Goal: Navigation & Orientation: Find specific page/section

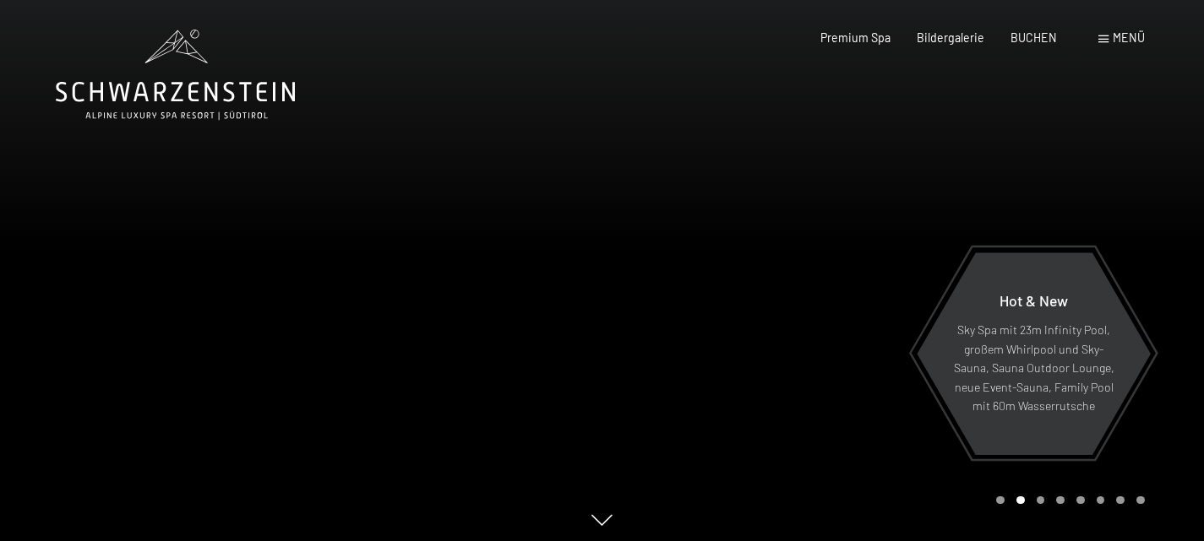
click at [1118, 41] on span "Menü" at bounding box center [1128, 37] width 32 height 14
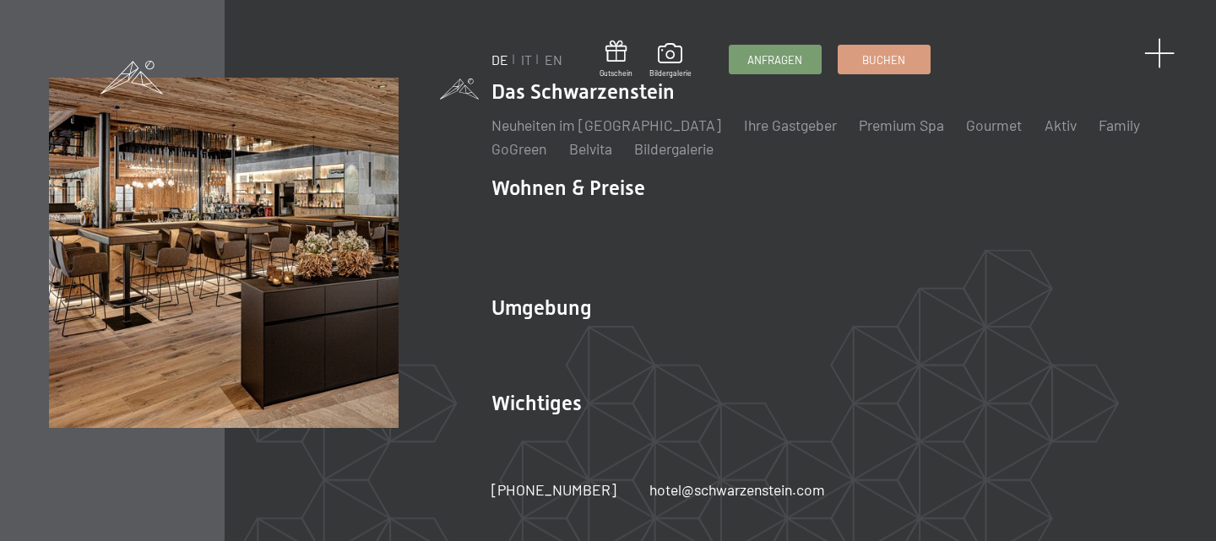
click at [1157, 53] on span at bounding box center [1159, 53] width 31 height 31
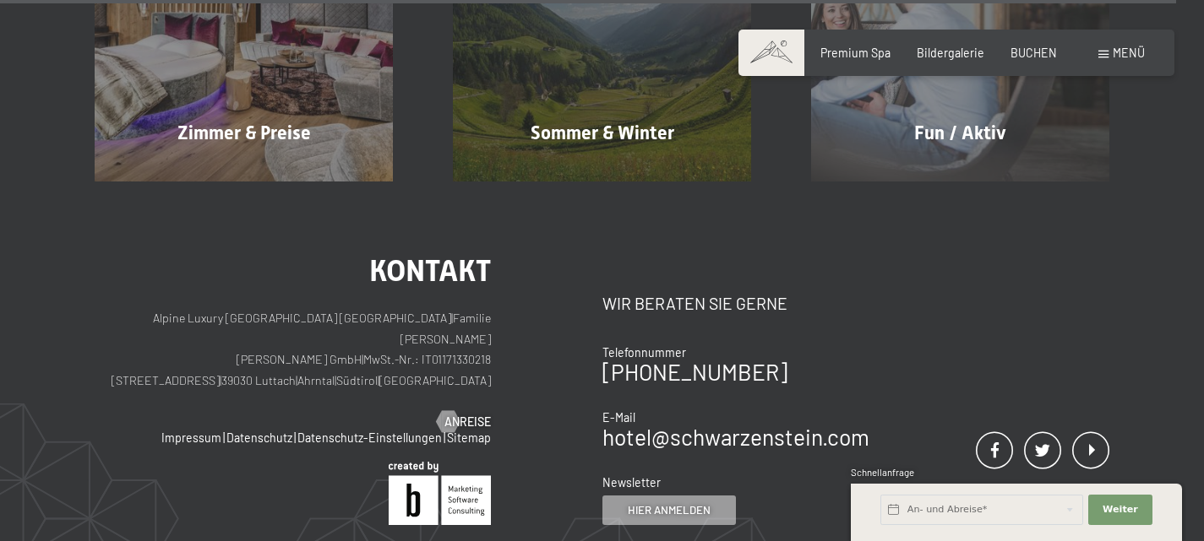
scroll to position [6687, 0]
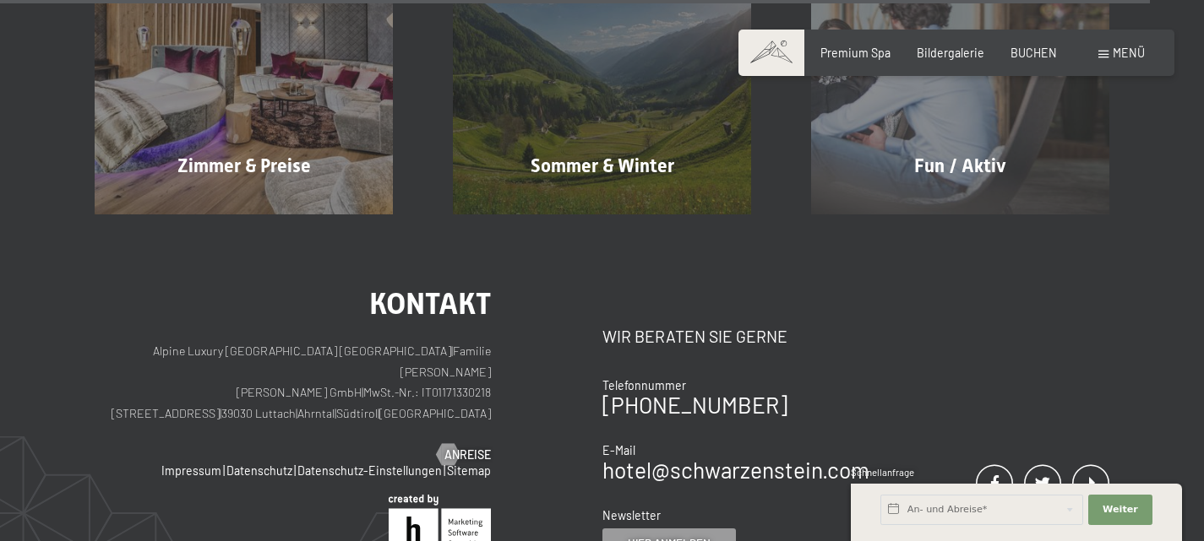
click at [1100, 57] on span at bounding box center [1103, 55] width 10 height 8
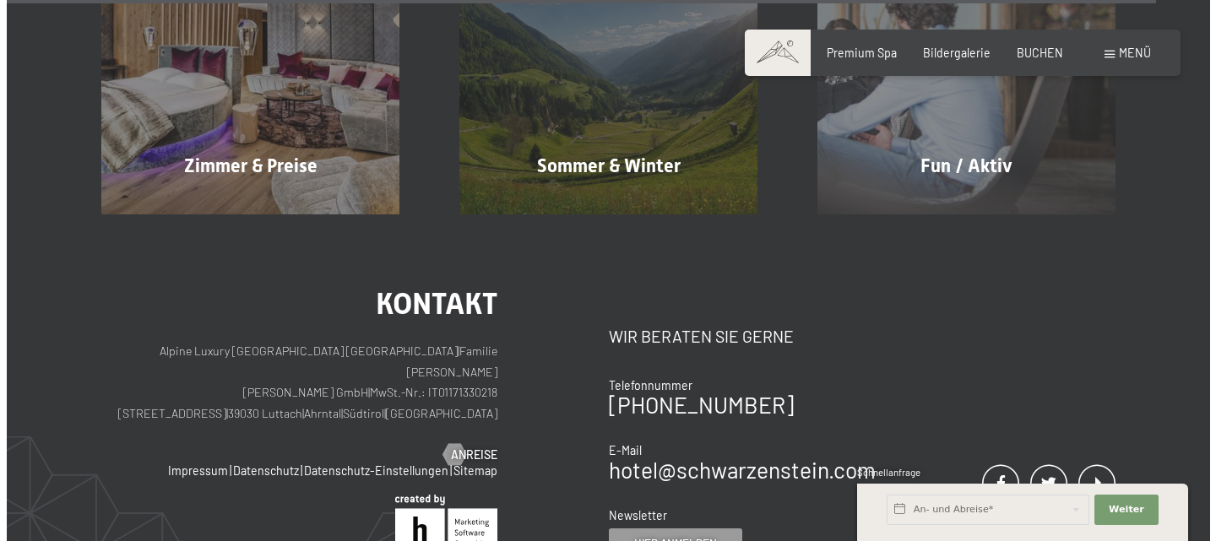
scroll to position [6728, 0]
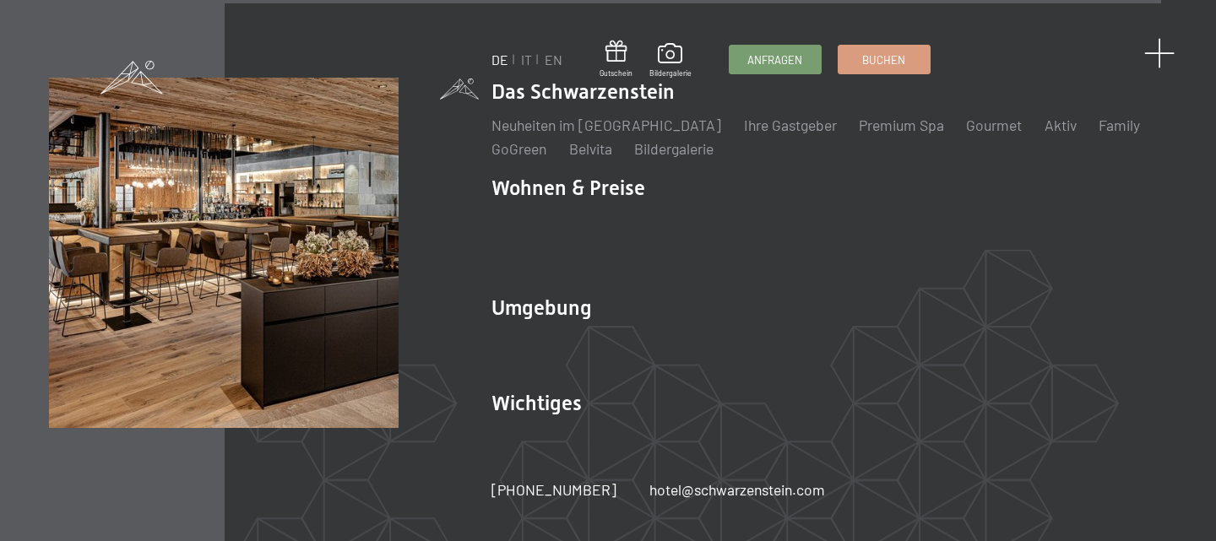
click at [1160, 49] on span at bounding box center [1159, 53] width 31 height 31
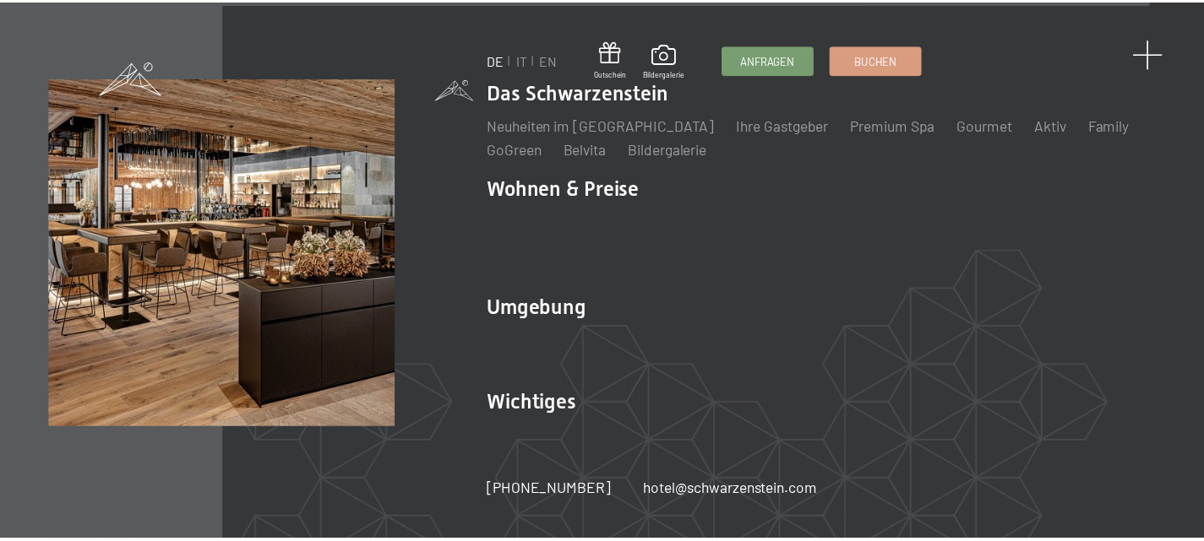
scroll to position [6687, 0]
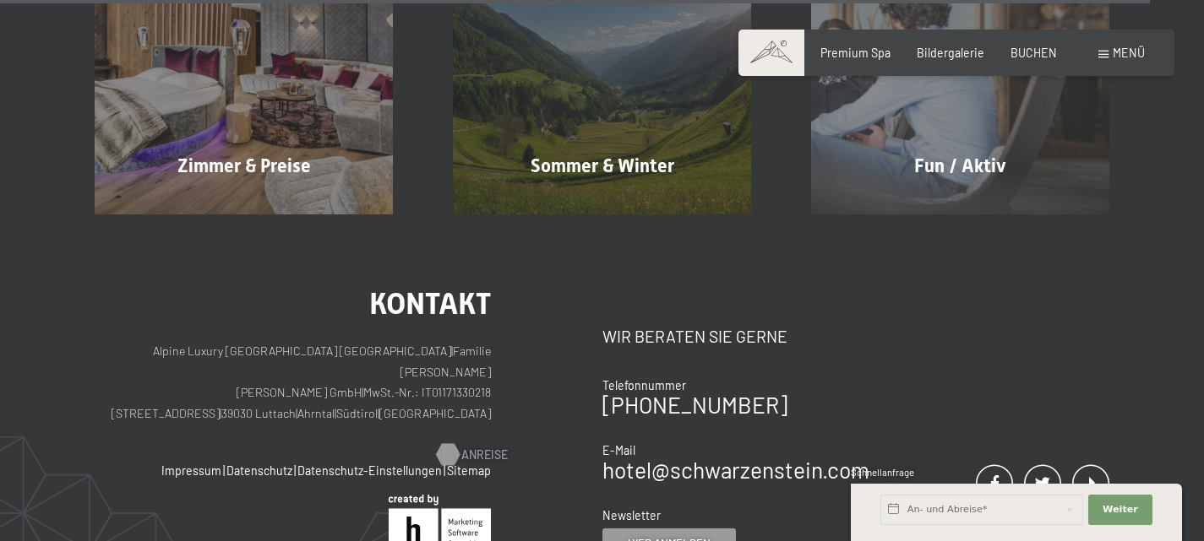
click at [461, 447] on span "Anreise" at bounding box center [484, 455] width 46 height 17
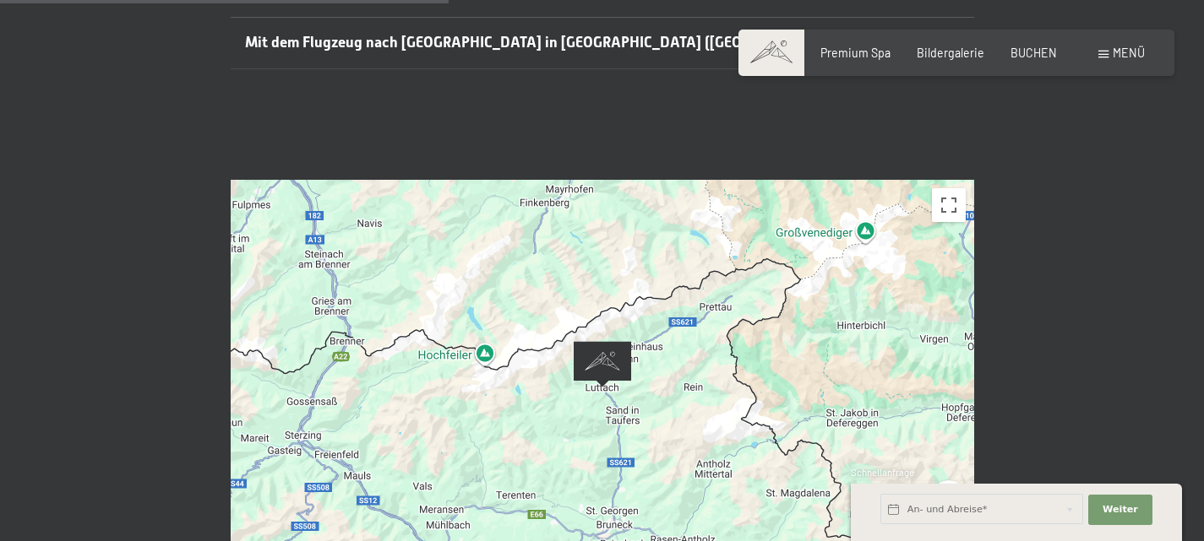
scroll to position [636, 0]
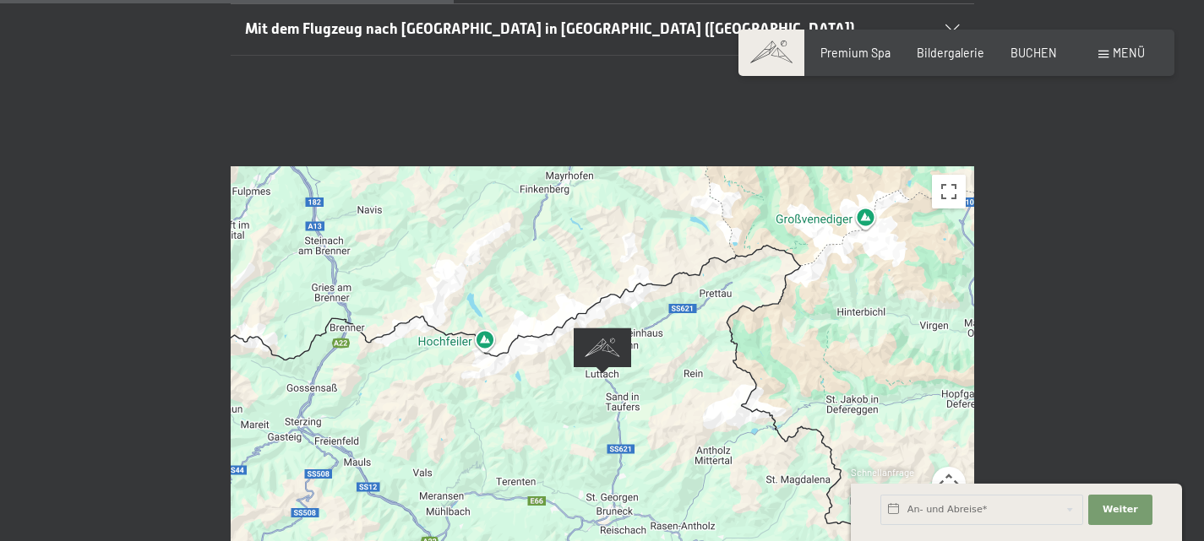
drag, startPoint x: 710, startPoint y: 407, endPoint x: 702, endPoint y: 295, distance: 112.6
click at [702, 295] on div at bounding box center [602, 374] width 743 height 416
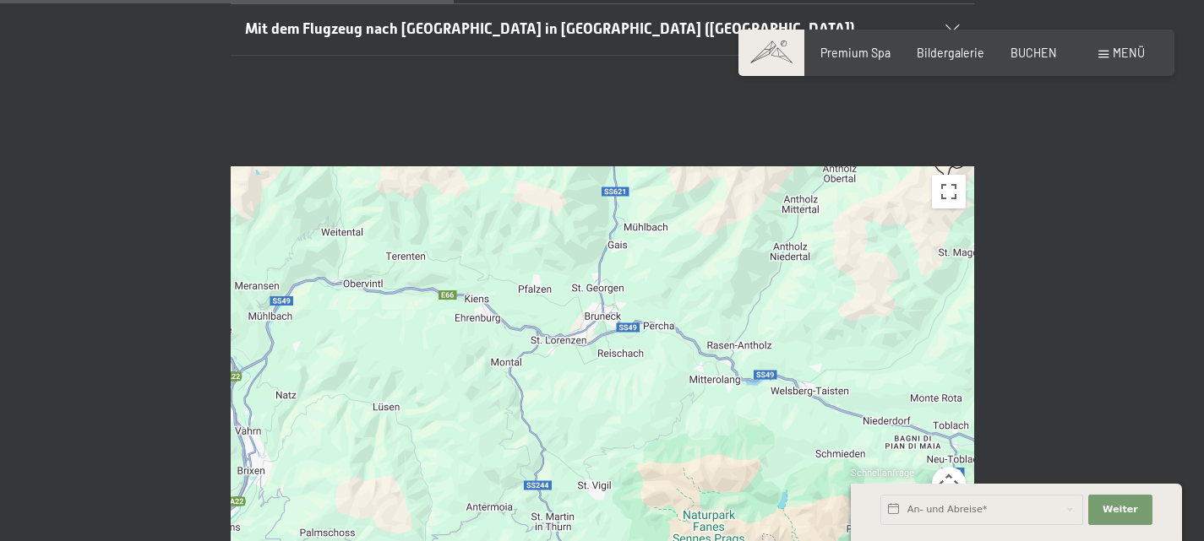
drag, startPoint x: 757, startPoint y: 478, endPoint x: 683, endPoint y: 269, distance: 221.2
click at [683, 269] on div at bounding box center [602, 374] width 743 height 416
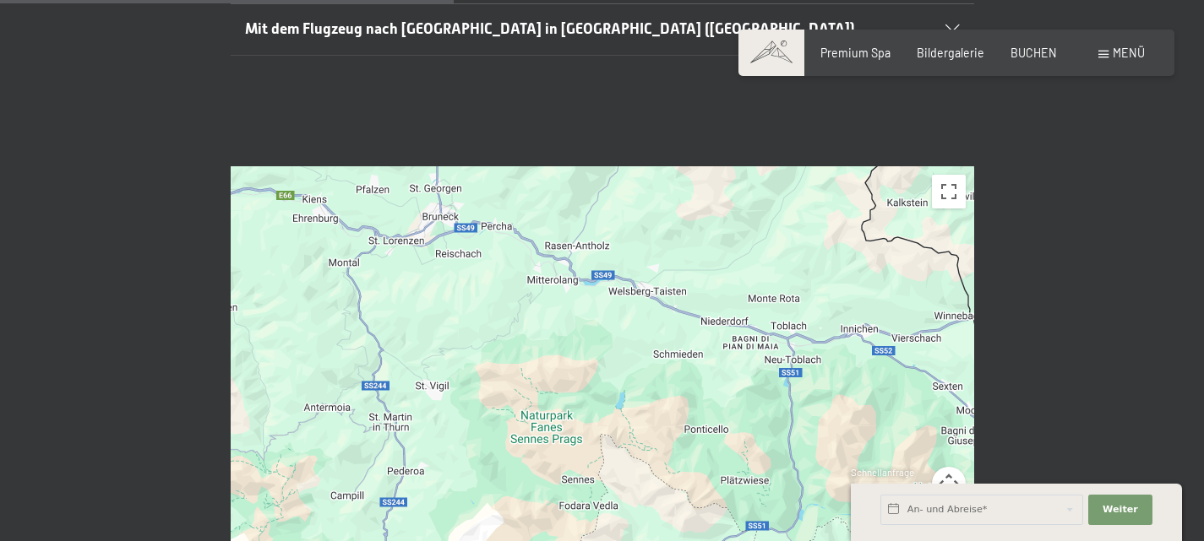
drag, startPoint x: 787, startPoint y: 364, endPoint x: 622, endPoint y: 264, distance: 192.5
click at [622, 264] on div at bounding box center [602, 374] width 743 height 416
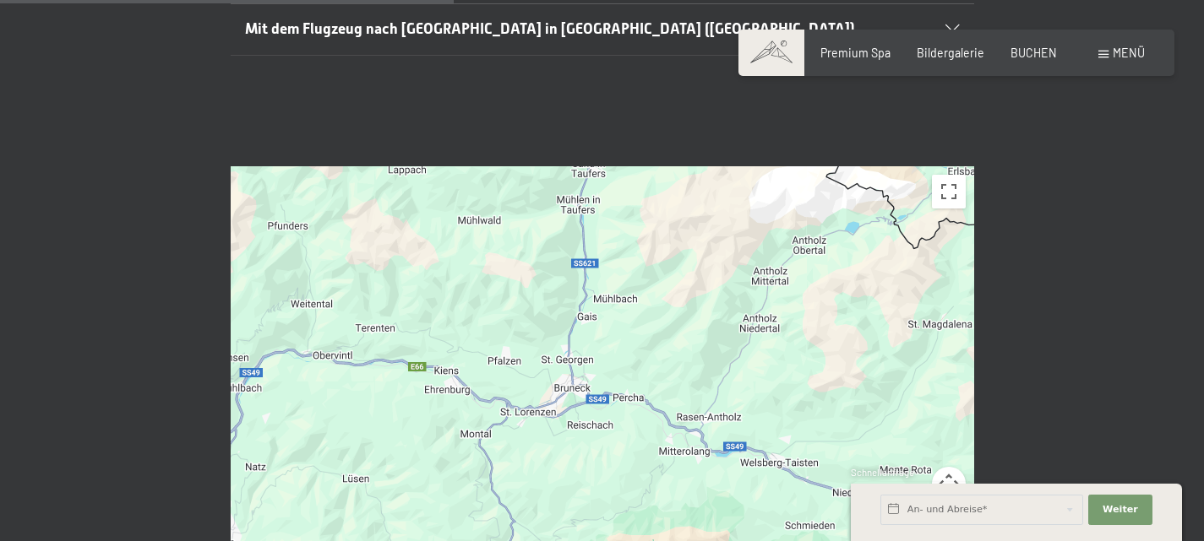
drag, startPoint x: 516, startPoint y: 274, endPoint x: 653, endPoint y: 453, distance: 225.3
click at [653, 453] on div at bounding box center [602, 374] width 743 height 416
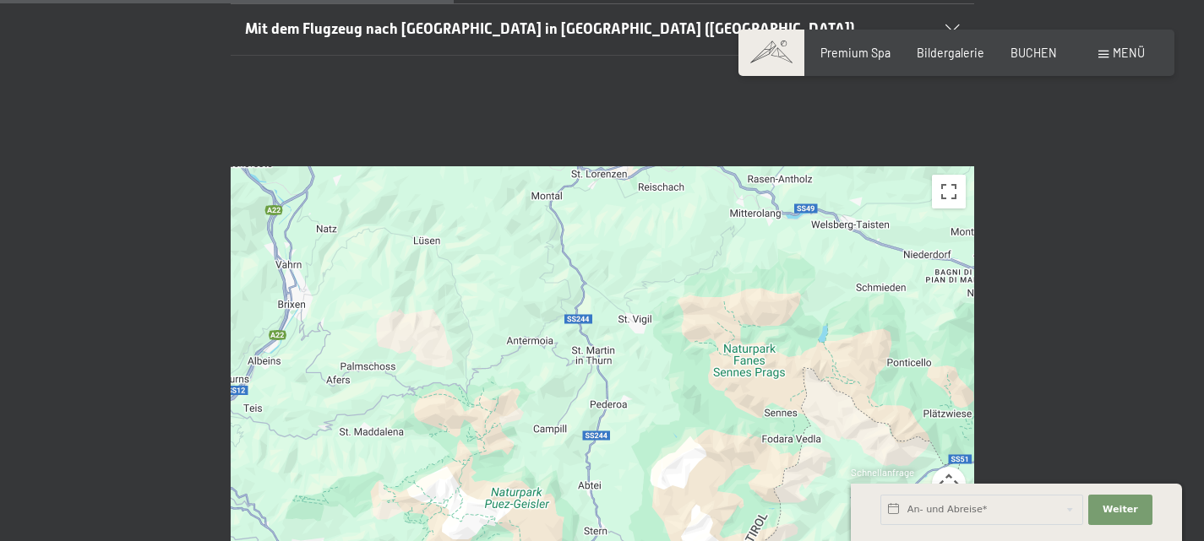
drag, startPoint x: 547, startPoint y: 476, endPoint x: 615, endPoint y: 228, distance: 257.3
click at [615, 228] on div at bounding box center [602, 374] width 743 height 416
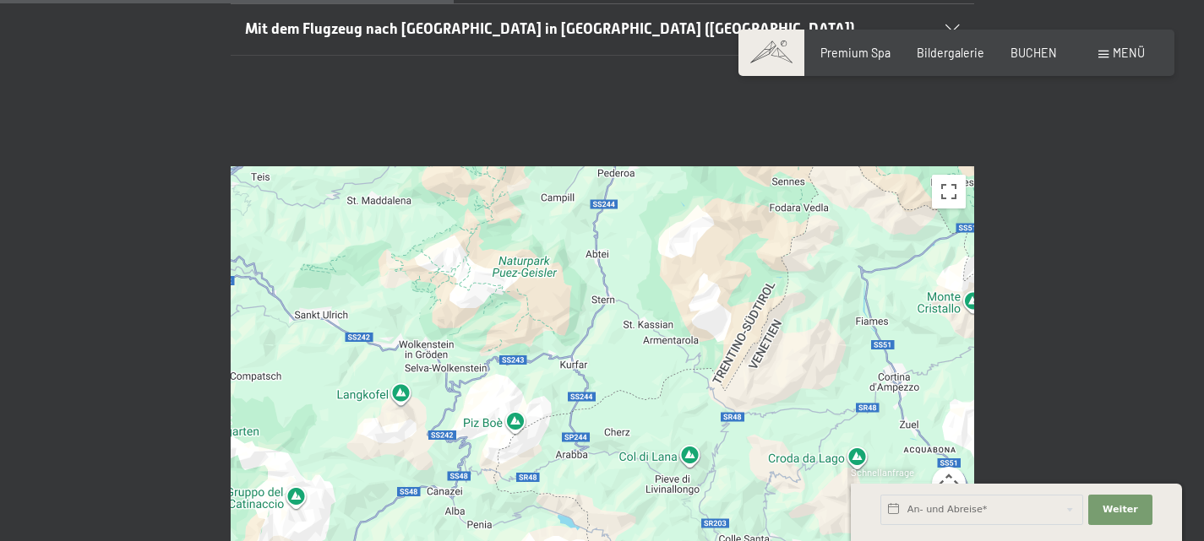
drag, startPoint x: 527, startPoint y: 459, endPoint x: 534, endPoint y: 224, distance: 234.9
click at [534, 224] on div at bounding box center [602, 374] width 743 height 416
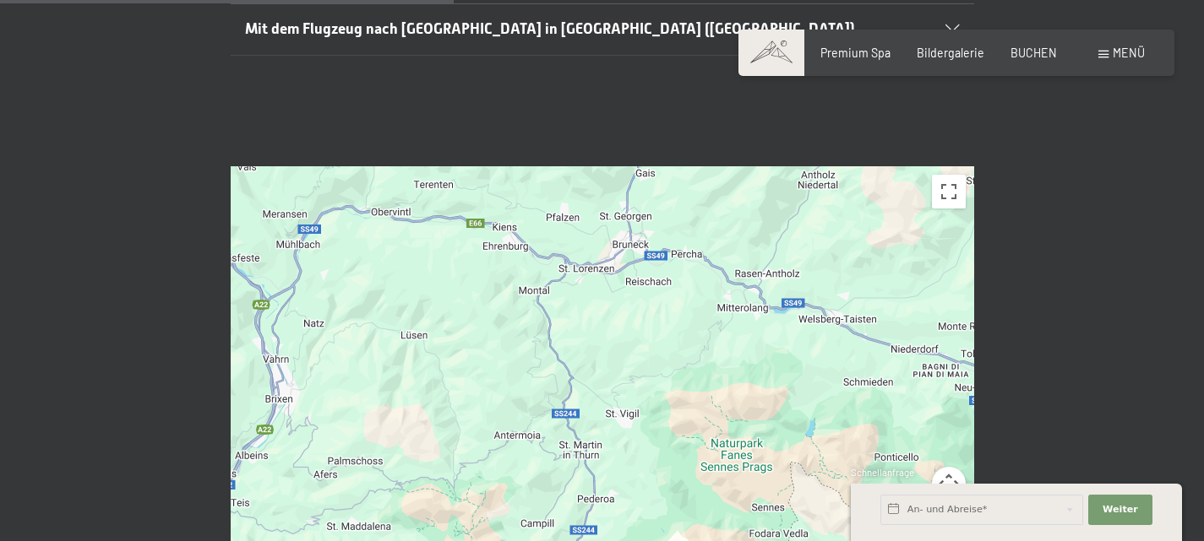
drag, startPoint x: 731, startPoint y: 236, endPoint x: 710, endPoint y: 581, distance: 346.0
click at [710, 541] on html "Buchen Anfragen Premium Spa Bildergalerie BUCHEN Menü DE IT EN Gutschein Bilder…" at bounding box center [602, 510] width 1204 height 2293
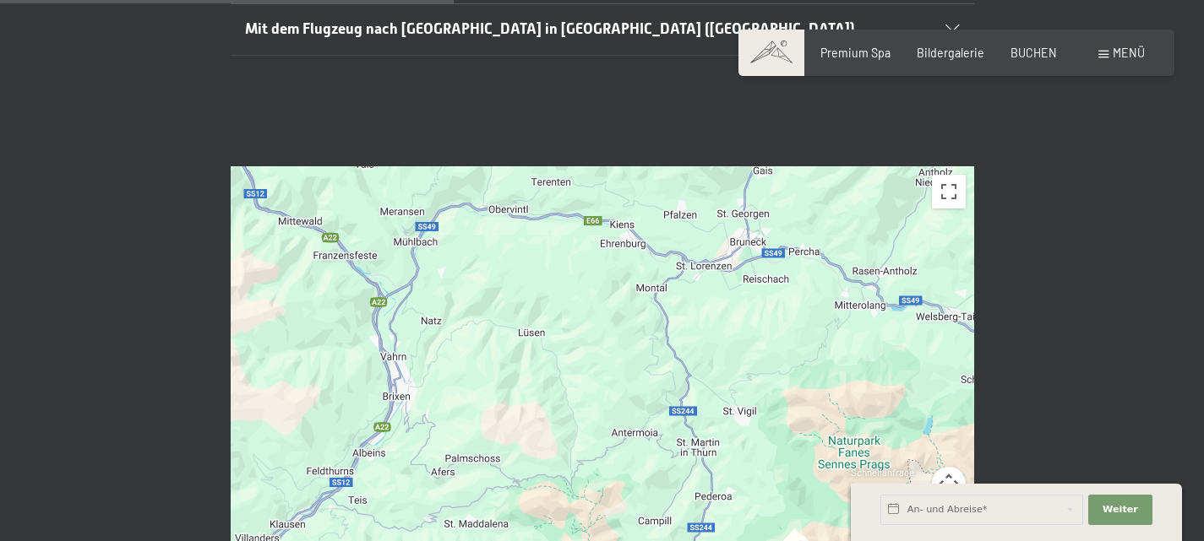
drag, startPoint x: 400, startPoint y: 323, endPoint x: 519, endPoint y: 303, distance: 120.8
click at [519, 303] on div at bounding box center [602, 374] width 743 height 416
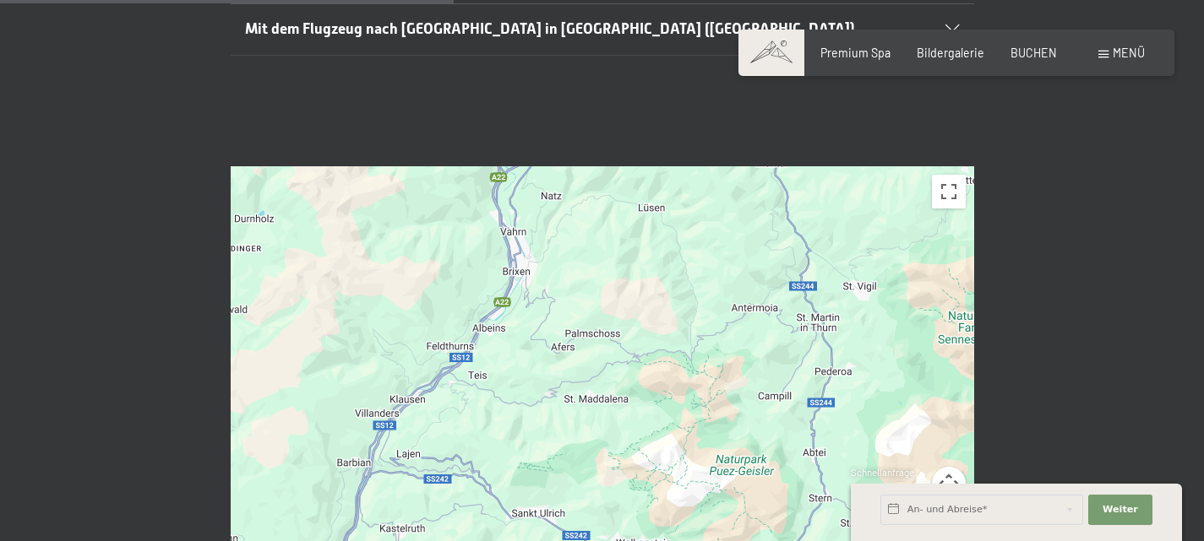
drag, startPoint x: 446, startPoint y: 389, endPoint x: 568, endPoint y: 262, distance: 175.6
click at [568, 262] on div at bounding box center [602, 374] width 743 height 416
click at [950, 175] on button "Vollbildansicht ein/aus" at bounding box center [949, 192] width 34 height 34
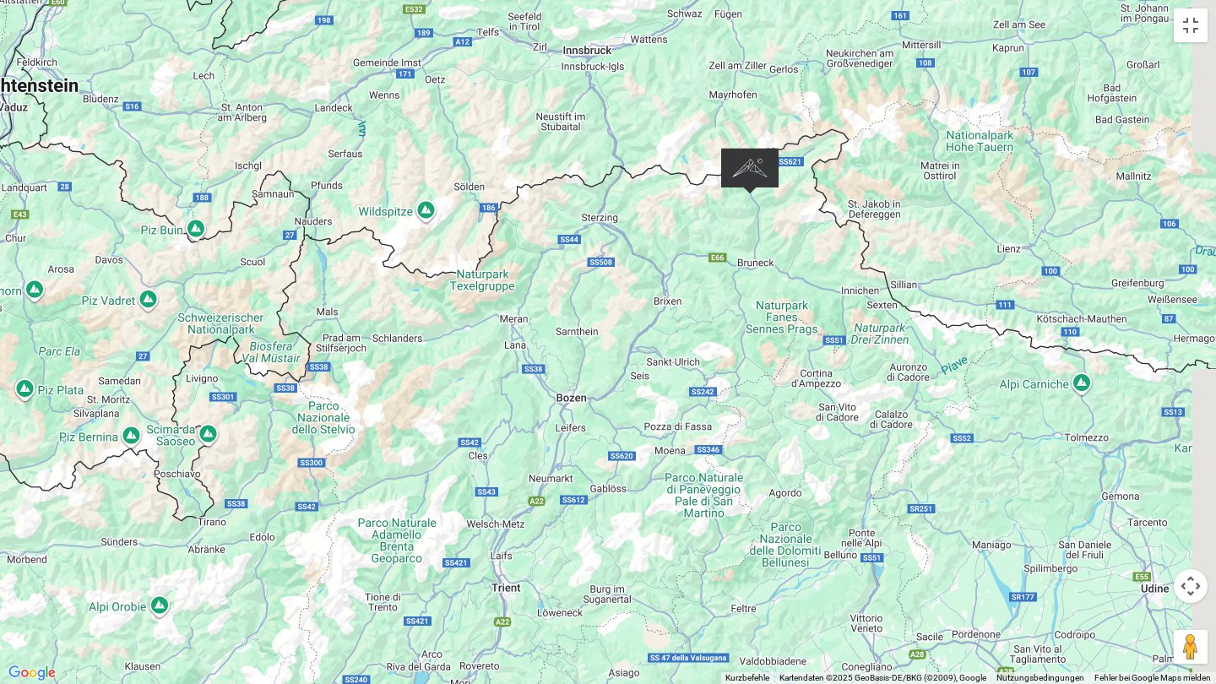
drag, startPoint x: 656, startPoint y: 264, endPoint x: 550, endPoint y: 334, distance: 127.0
click at [550, 334] on div at bounding box center [608, 342] width 1216 height 684
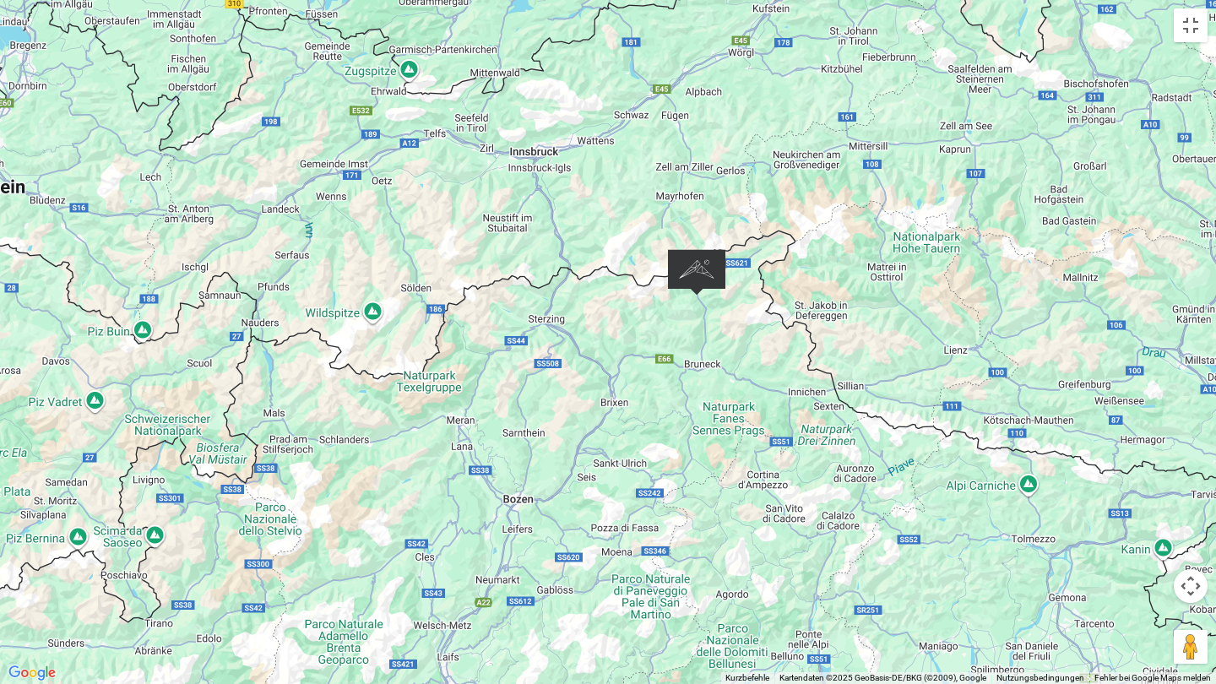
drag, startPoint x: 690, startPoint y: 289, endPoint x: 647, endPoint y: 374, distance: 95.6
click at [647, 374] on div at bounding box center [608, 342] width 1216 height 684
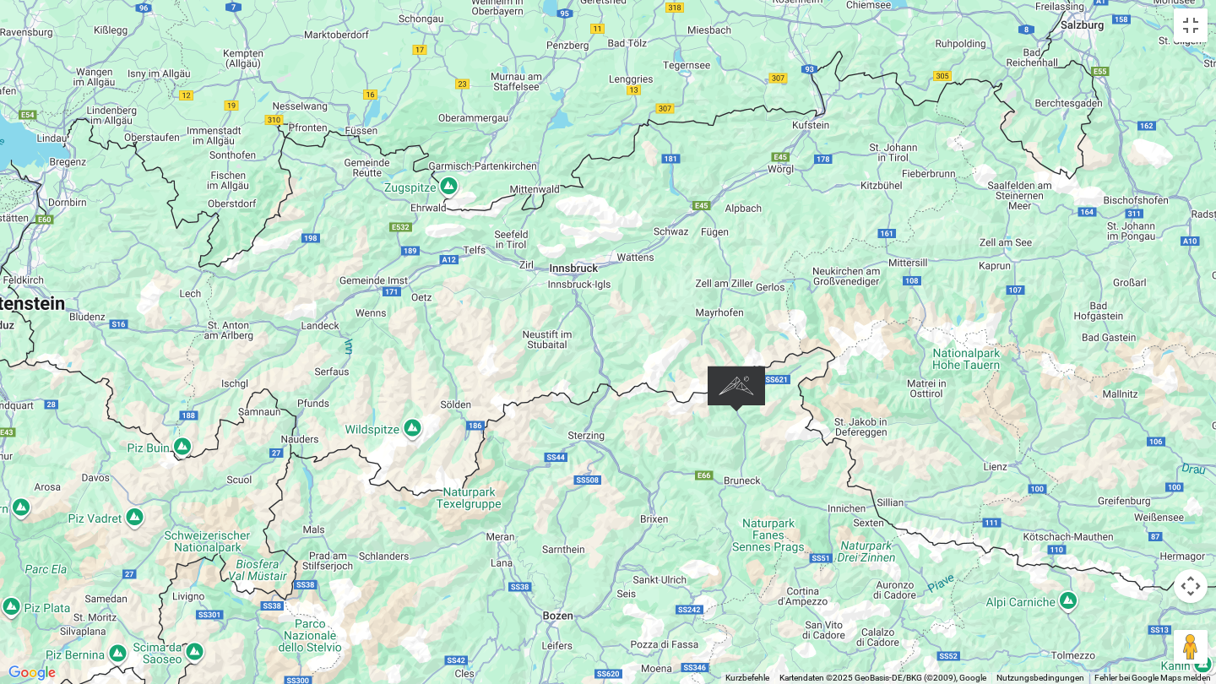
drag, startPoint x: 461, startPoint y: 196, endPoint x: 496, endPoint y: 339, distance: 146.9
click at [496, 339] on div at bounding box center [608, 342] width 1216 height 684
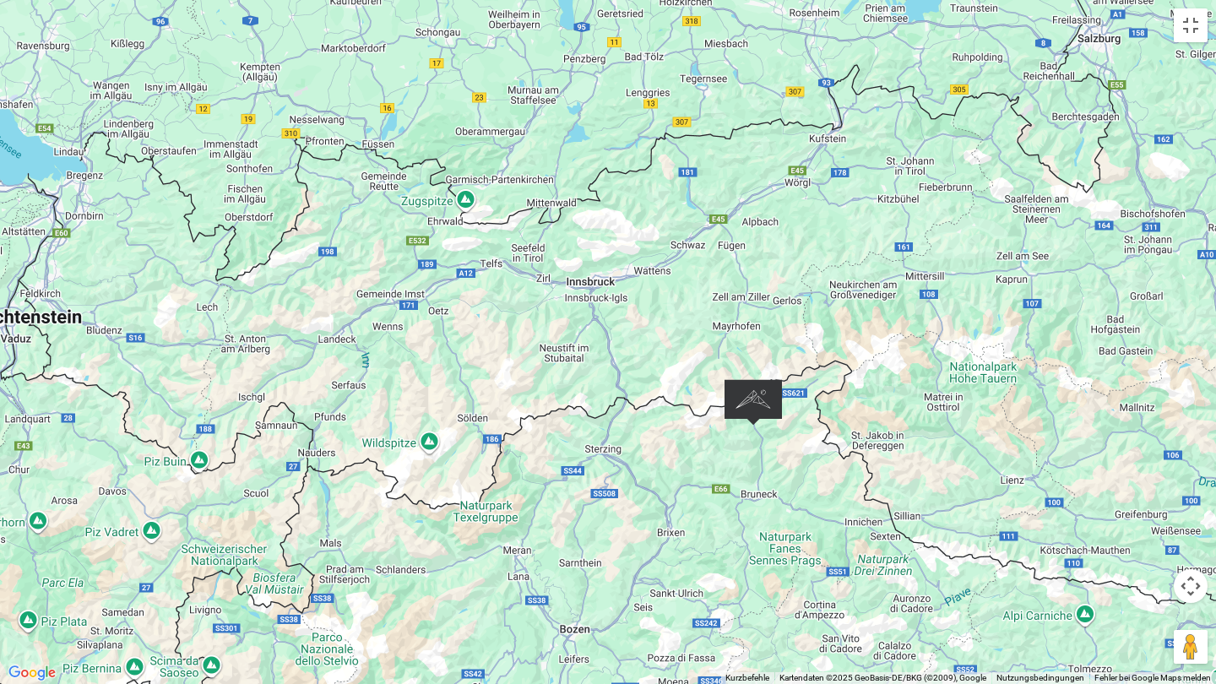
drag, startPoint x: 420, startPoint y: 337, endPoint x: 562, endPoint y: 264, distance: 159.4
click at [562, 264] on div at bounding box center [608, 342] width 1216 height 684
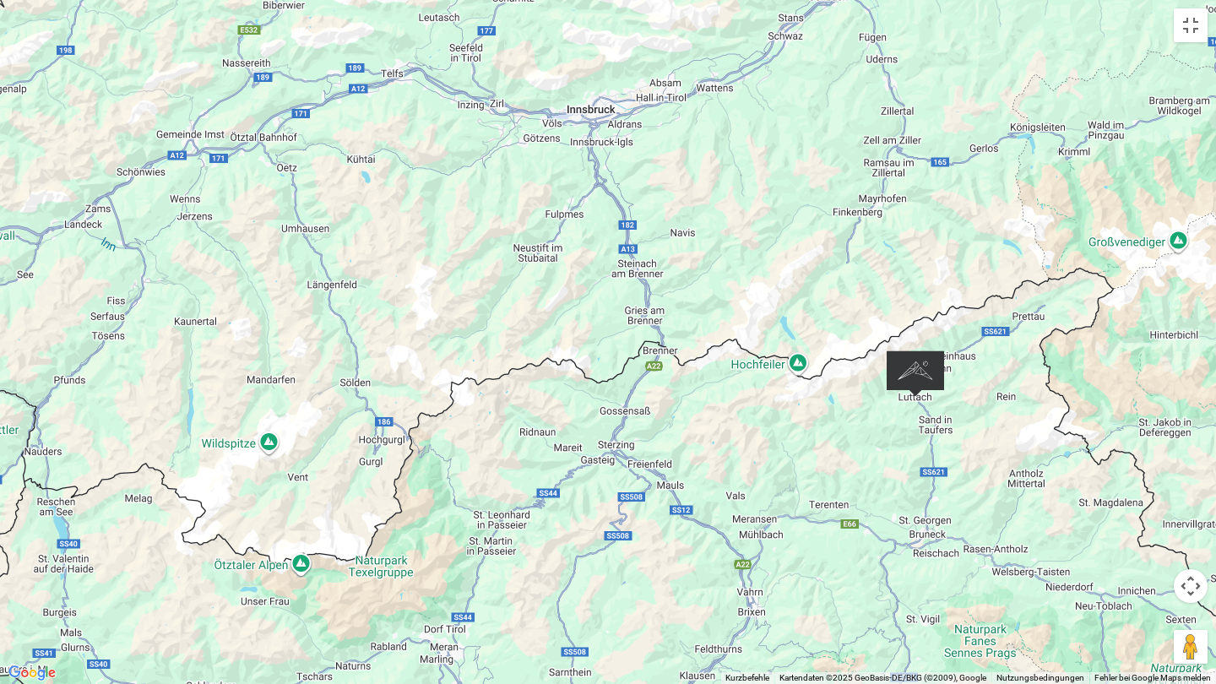
drag, startPoint x: 915, startPoint y: 314, endPoint x: 736, endPoint y: 247, distance: 191.4
click at [736, 247] on div at bounding box center [608, 342] width 1216 height 684
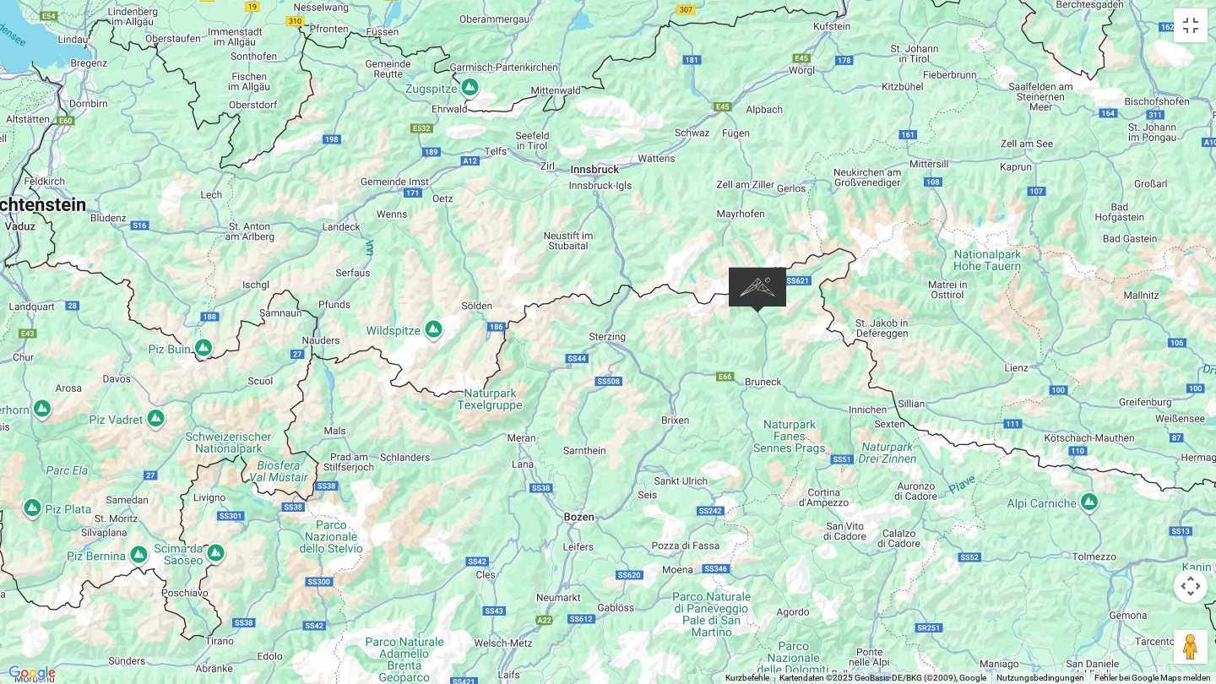
drag, startPoint x: 889, startPoint y: 372, endPoint x: 758, endPoint y: 388, distance: 132.7
click at [758, 388] on div at bounding box center [608, 342] width 1216 height 684
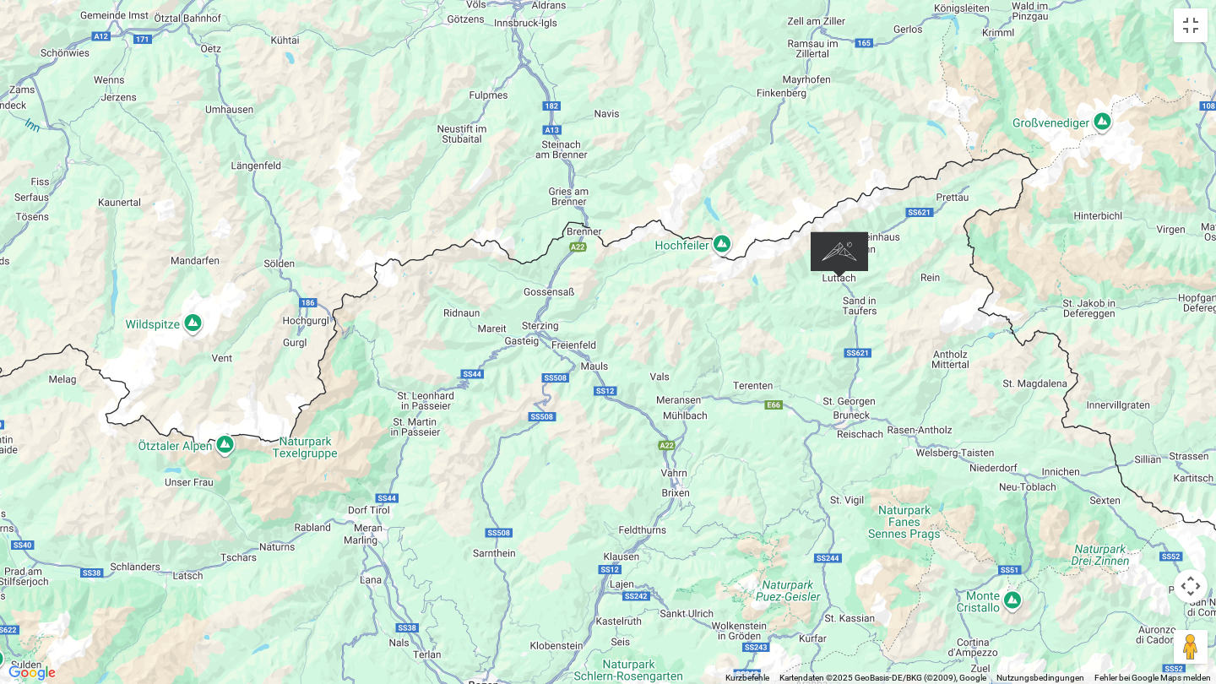
drag, startPoint x: 633, startPoint y: 356, endPoint x: 638, endPoint y: 280, distance: 75.3
click at [638, 280] on div at bounding box center [608, 342] width 1216 height 684
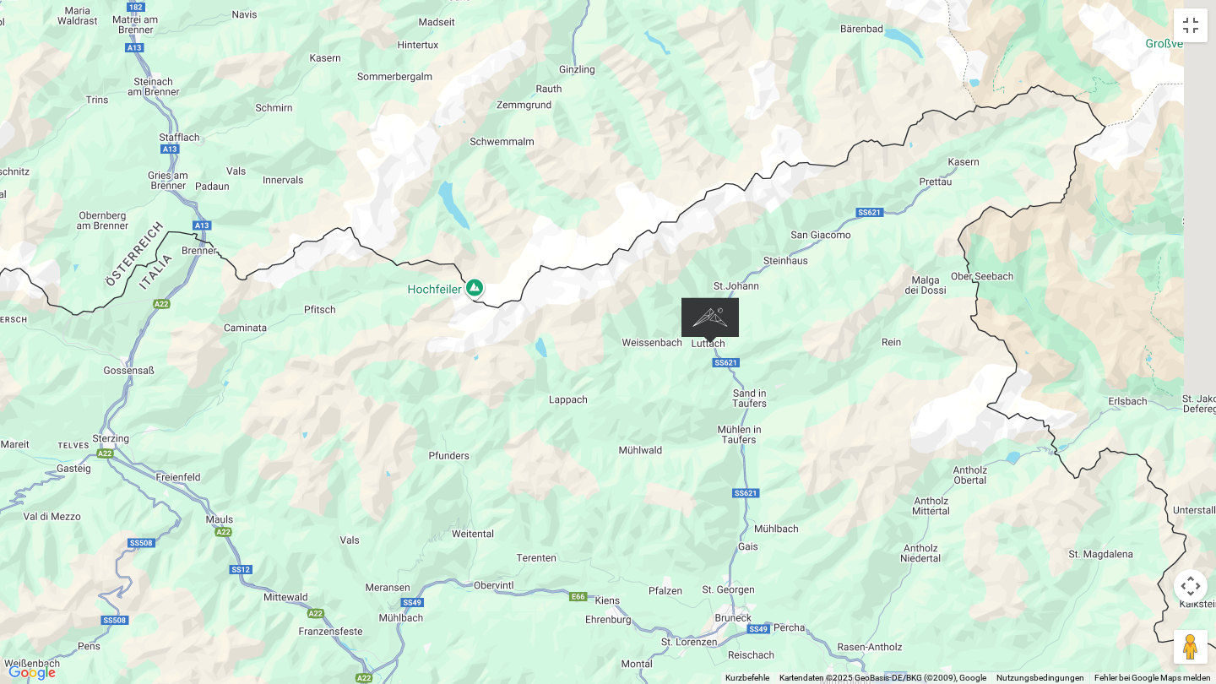
drag, startPoint x: 978, startPoint y: 280, endPoint x: 796, endPoint y: 347, distance: 194.5
click at [796, 347] on div at bounding box center [608, 342] width 1216 height 684
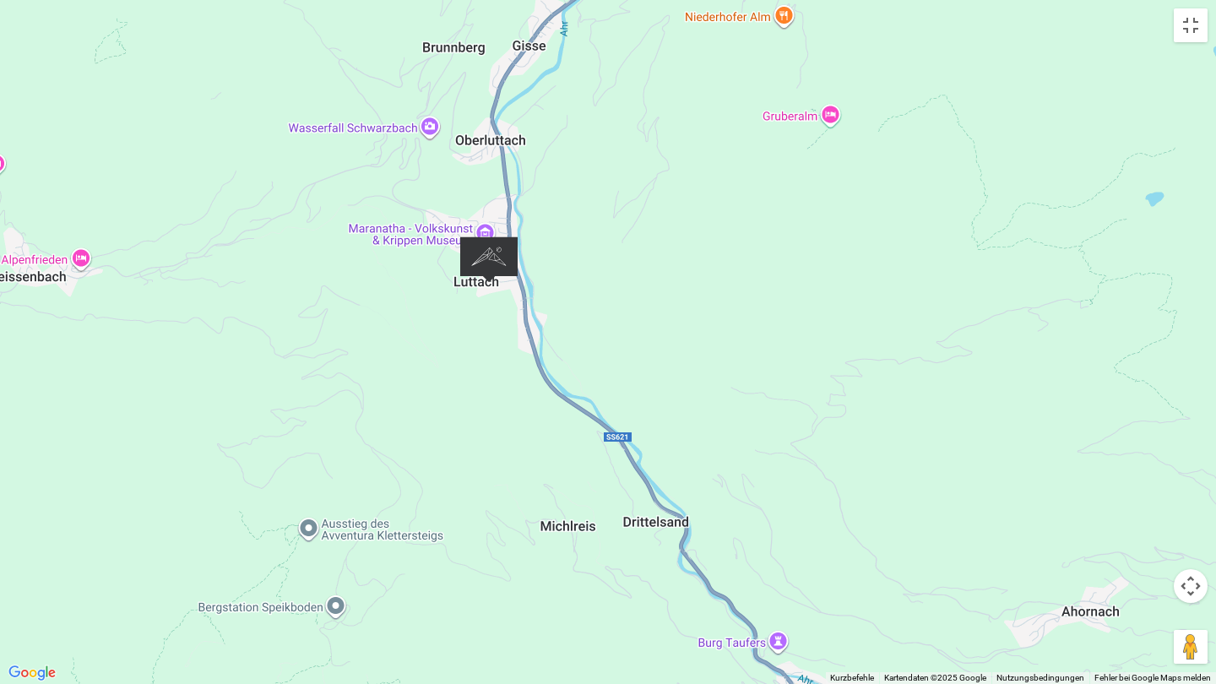
drag, startPoint x: 214, startPoint y: 333, endPoint x: 503, endPoint y: 264, distance: 297.0
click at [503, 264] on img "Alpine Luxury SPA Resort SCHWARZENSTEIN" at bounding box center [488, 259] width 57 height 46
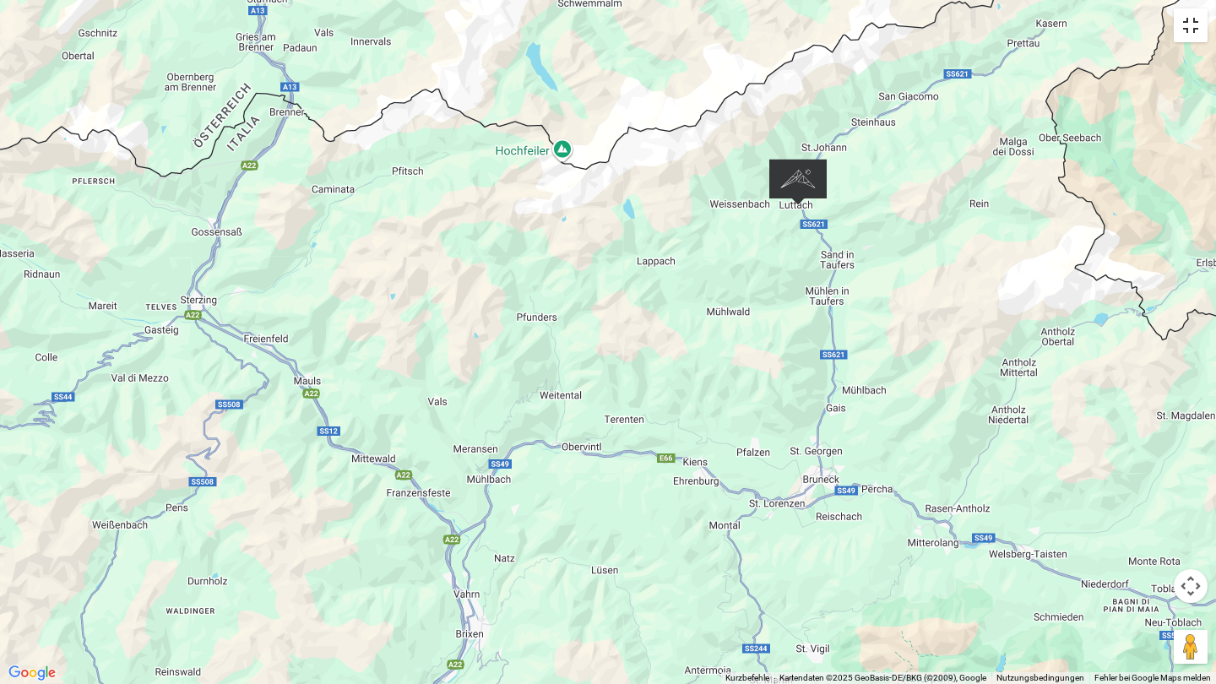
click at [1192, 30] on button "Vollbildansicht ein/aus" at bounding box center [1191, 25] width 34 height 34
